Goal: Information Seeking & Learning: Learn about a topic

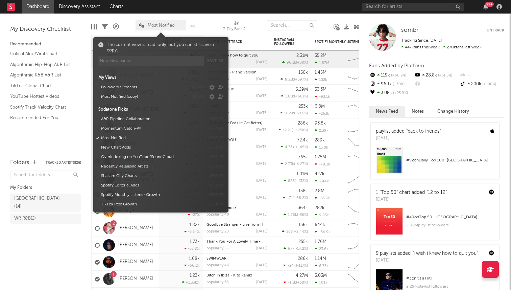
click at [162, 24] on span "Most Notified" at bounding box center [161, 25] width 27 height 4
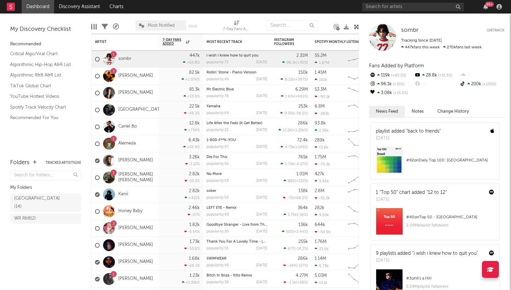
click at [162, 24] on span "Most Notified" at bounding box center [161, 25] width 27 height 4
click at [387, 6] on input "text" at bounding box center [412, 7] width 101 height 8
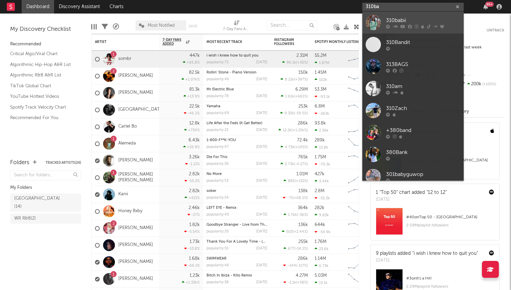
type input "310ba"
click at [397, 19] on div "310babii" at bounding box center [423, 20] width 74 height 8
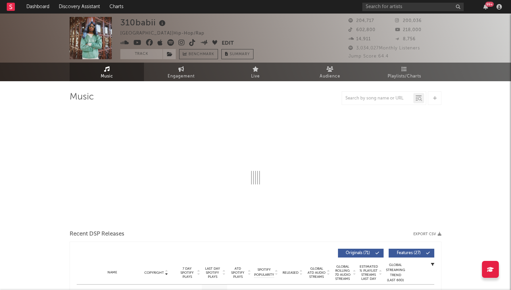
select select "6m"
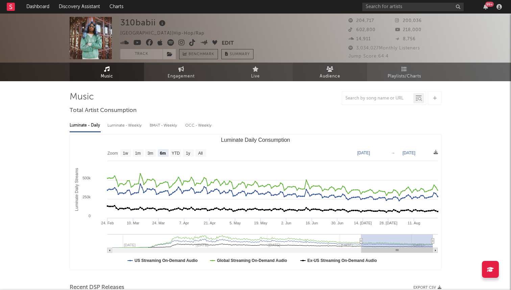
click at [327, 69] on icon at bounding box center [330, 68] width 7 height 5
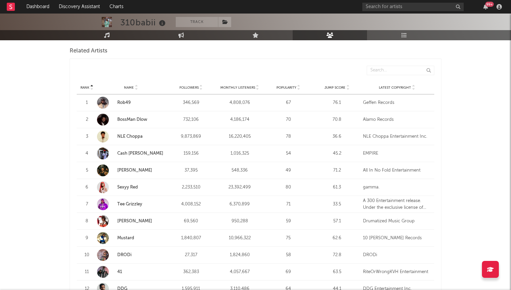
scroll to position [235, 0]
